Goal: Check status: Check status

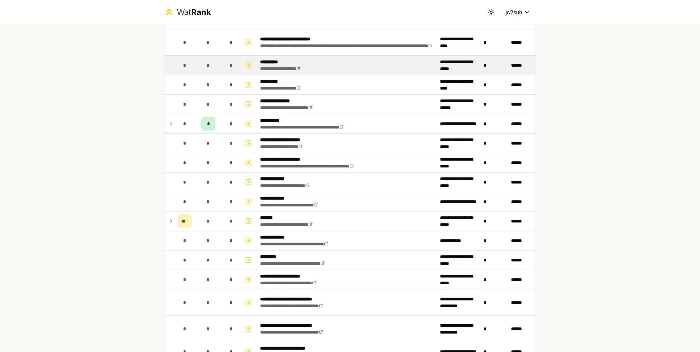
scroll to position [615, 0]
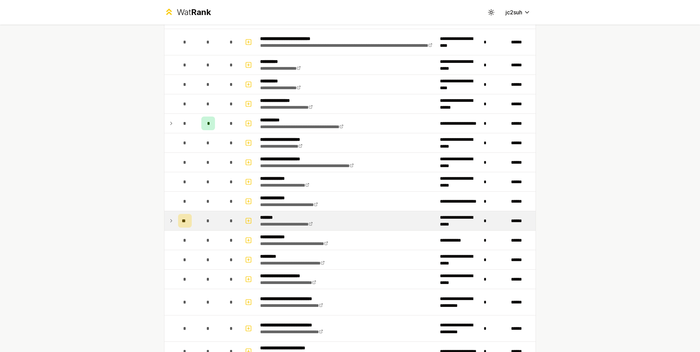
click at [164, 217] on td at bounding box center [169, 220] width 11 height 19
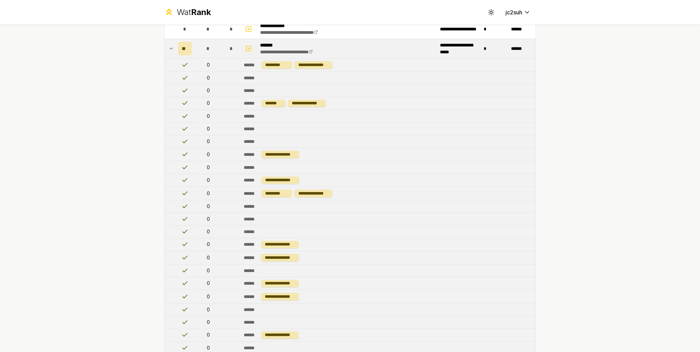
scroll to position [684, 0]
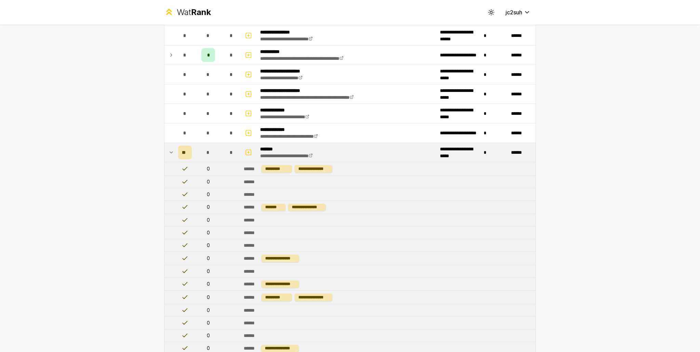
click at [169, 152] on icon at bounding box center [171, 152] width 5 height 8
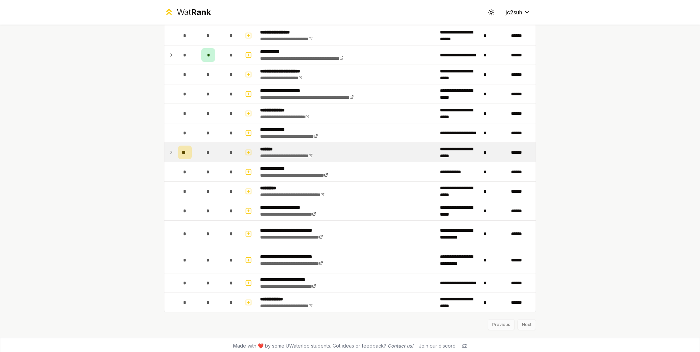
scroll to position [683, 0]
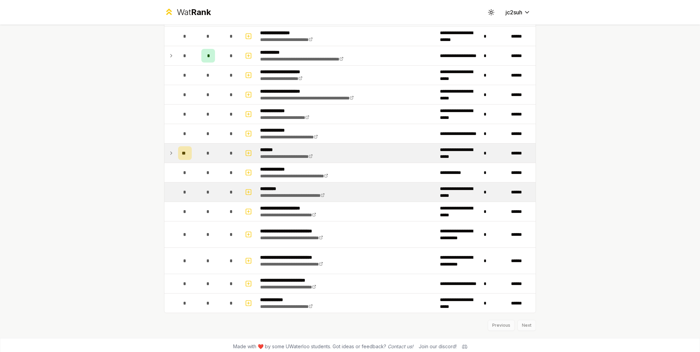
drag, startPoint x: 426, startPoint y: 191, endPoint x: 438, endPoint y: 191, distance: 11.6
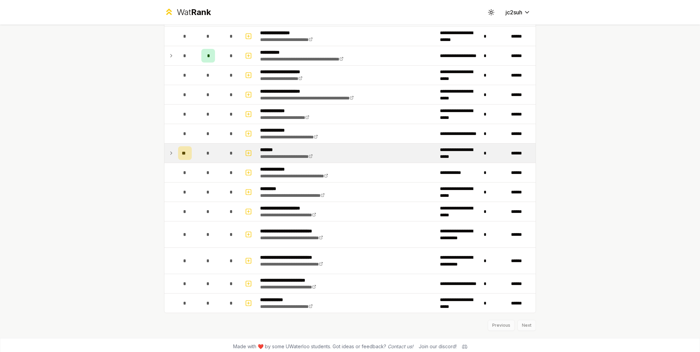
drag, startPoint x: 438, startPoint y: 191, endPoint x: 666, endPoint y: 250, distance: 235.8
click at [667, 250] on div "**********" at bounding box center [350, 176] width 700 height 352
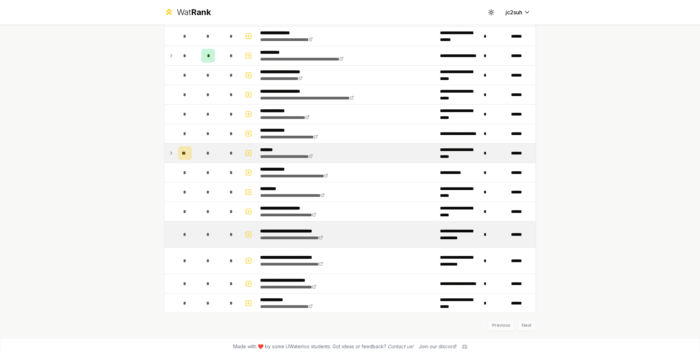
click at [190, 237] on td "*" at bounding box center [184, 234] width 19 height 26
click at [245, 233] on icon "button" at bounding box center [248, 234] width 7 height 8
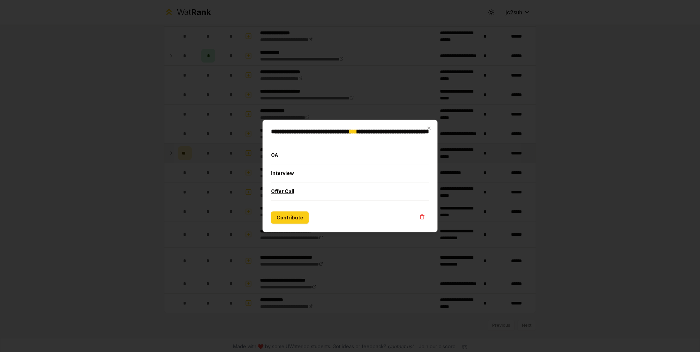
click at [303, 184] on button "Offer Call" at bounding box center [350, 192] width 158 height 18
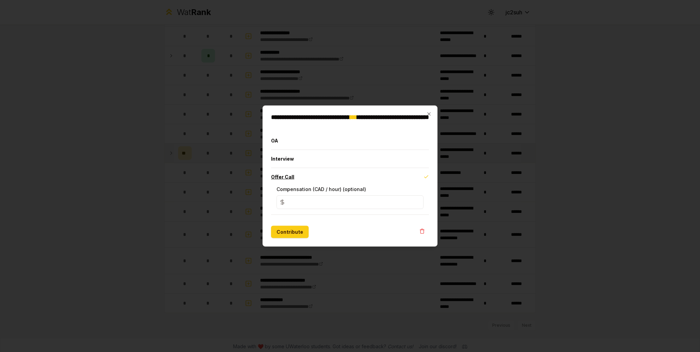
click at [313, 175] on button "Offer Call" at bounding box center [350, 177] width 158 height 18
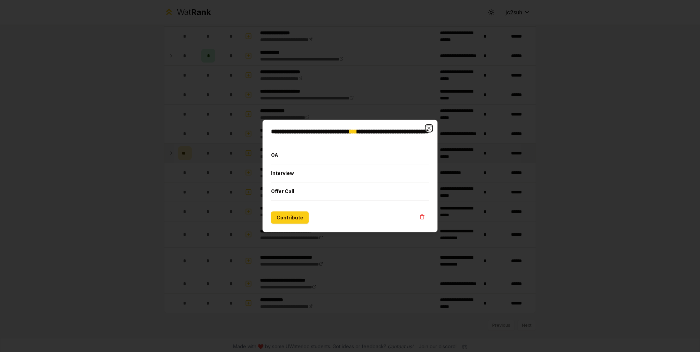
click at [431, 130] on icon "button" at bounding box center [428, 128] width 5 height 5
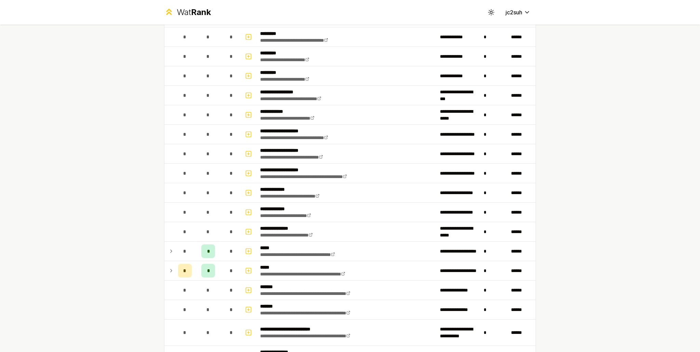
scroll to position [171, 0]
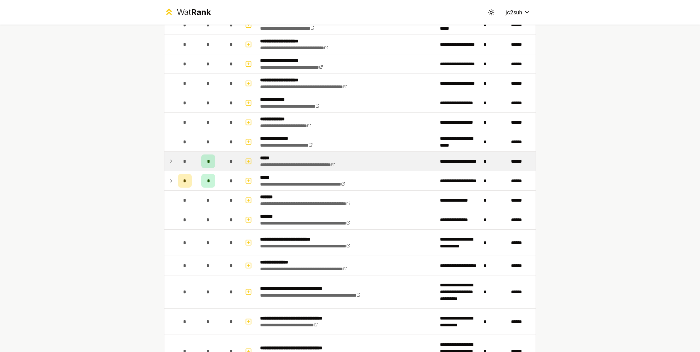
click at [165, 166] on td at bounding box center [169, 161] width 11 height 19
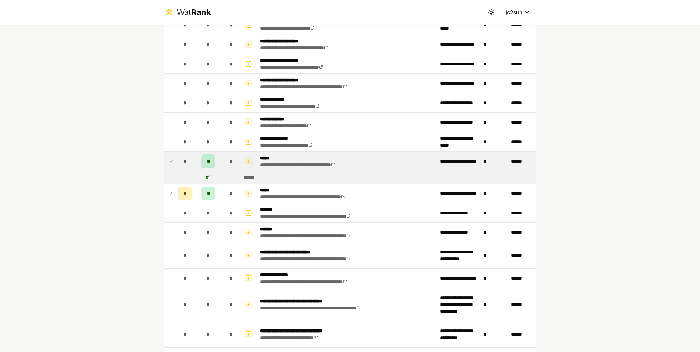
click at [165, 165] on td at bounding box center [169, 161] width 11 height 19
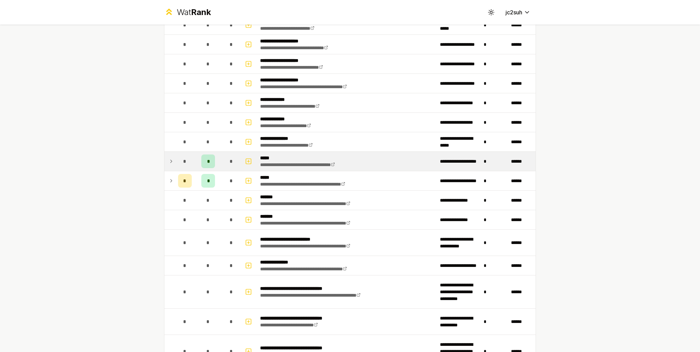
click at [165, 165] on td at bounding box center [169, 161] width 11 height 19
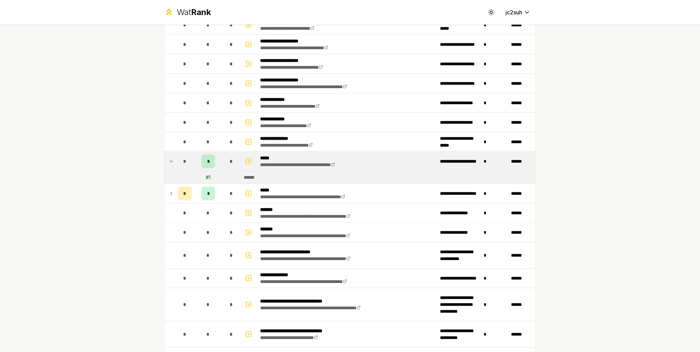
click at [165, 165] on td at bounding box center [169, 161] width 11 height 19
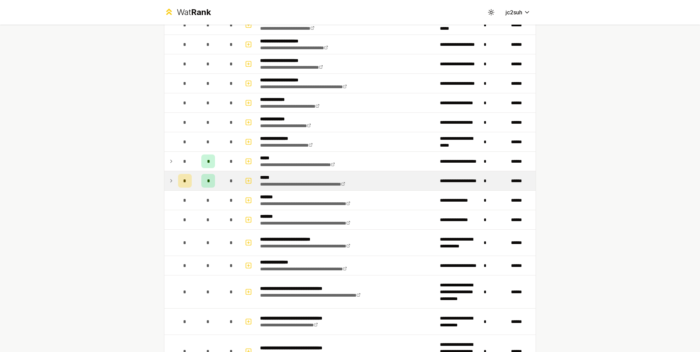
click at [171, 176] on td at bounding box center [169, 180] width 11 height 19
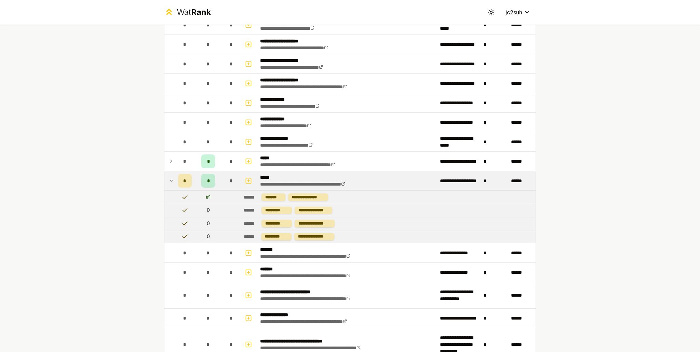
click at [171, 176] on td at bounding box center [169, 180] width 11 height 19
